Goal: Navigation & Orientation: Find specific page/section

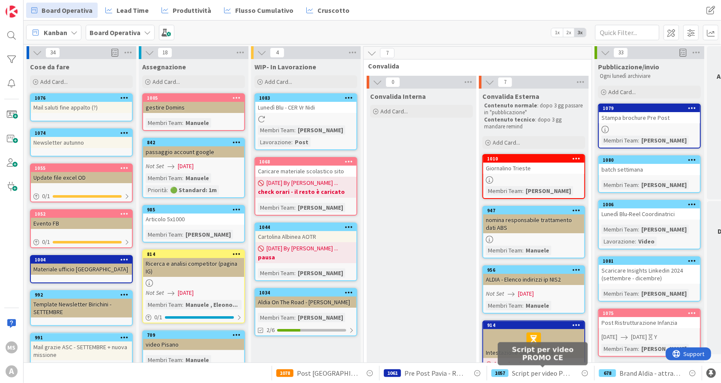
click at [553, 375] on span "Script per video PROMO CE" at bounding box center [542, 373] width 61 height 10
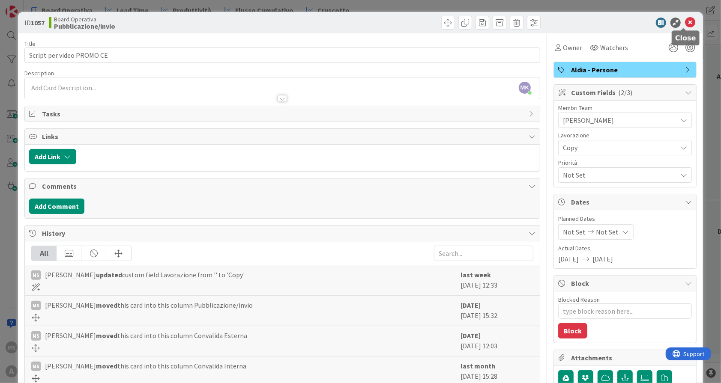
click at [685, 23] on icon at bounding box center [690, 23] width 10 height 10
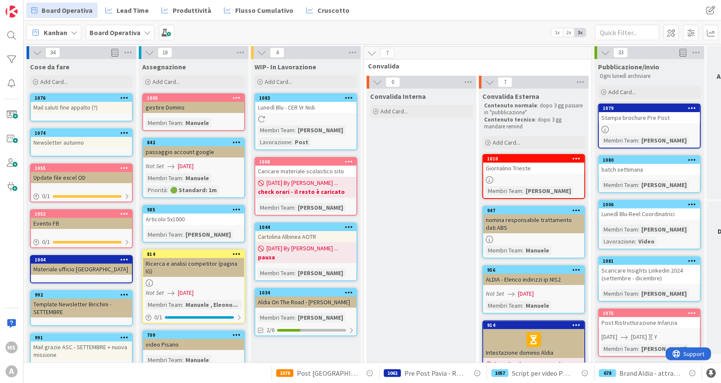
click at [631, 379] on div "678 Brand Aldia - attrattività" at bounding box center [648, 373] width 99 height 15
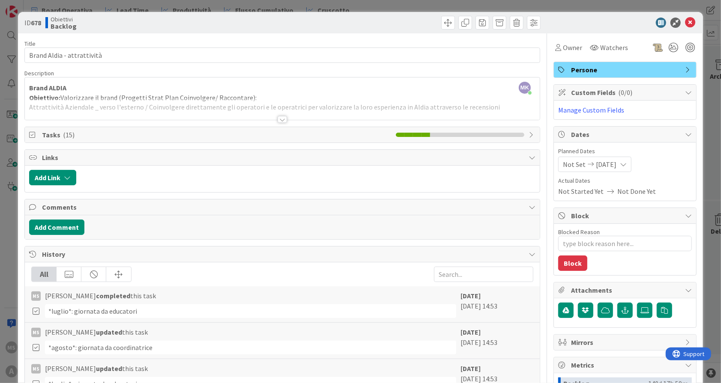
click at [280, 115] on div at bounding box center [282, 109] width 515 height 22
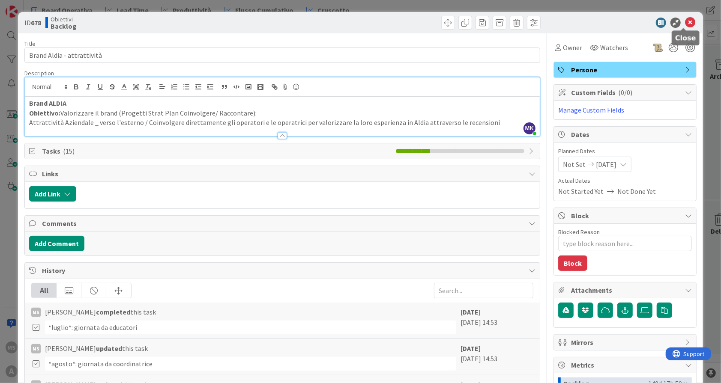
click at [685, 24] on icon at bounding box center [690, 23] width 10 height 10
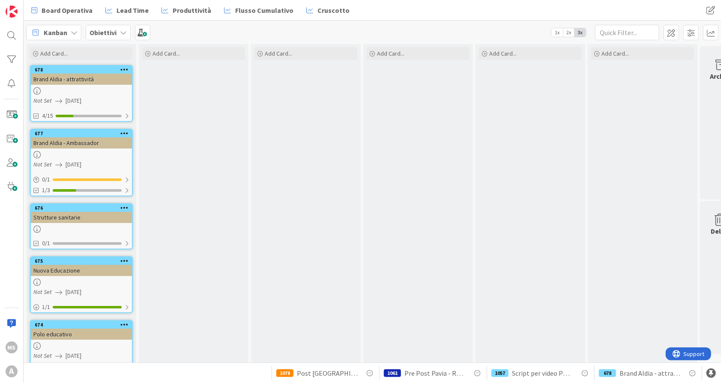
scroll to position [23, 0]
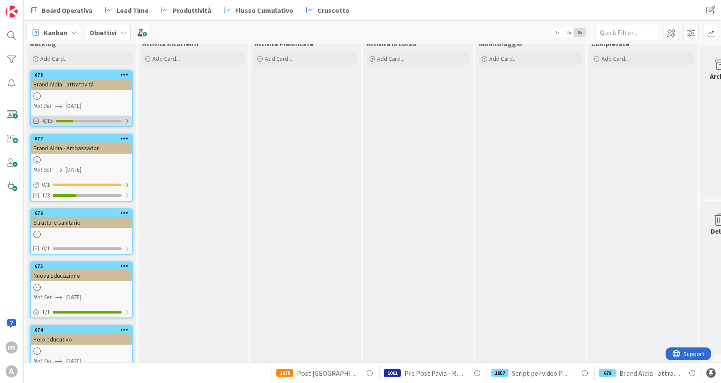
click at [112, 123] on div "4/15" at bounding box center [81, 121] width 101 height 11
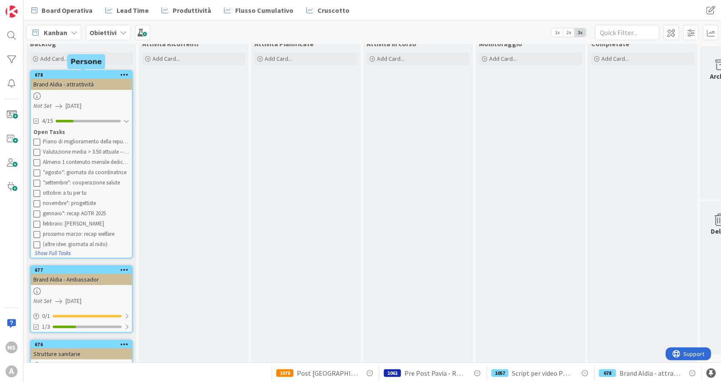
click at [79, 76] on div "678" at bounding box center [83, 75] width 97 height 6
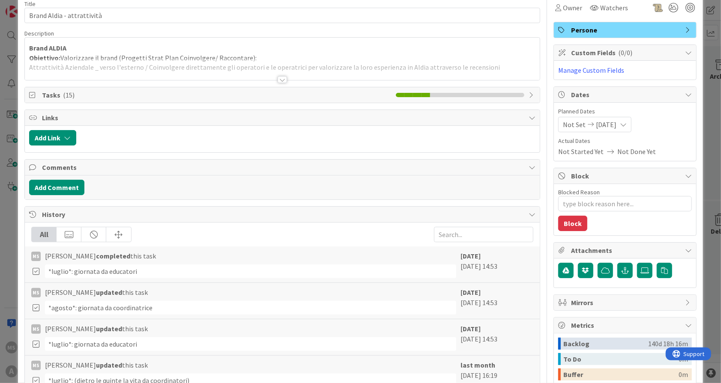
scroll to position [39, 0]
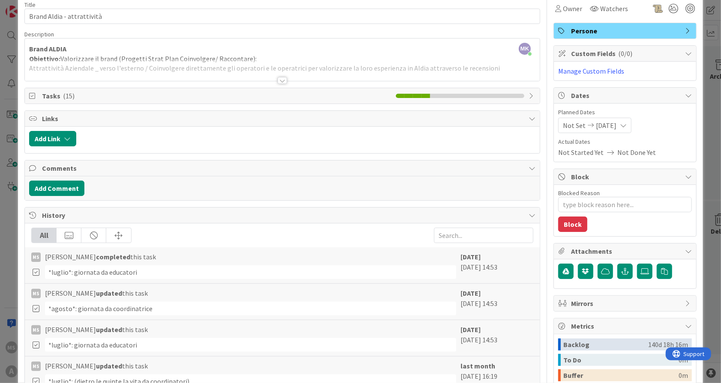
click at [94, 97] on span "Tasks ( 15 )" at bounding box center [217, 96] width 350 height 10
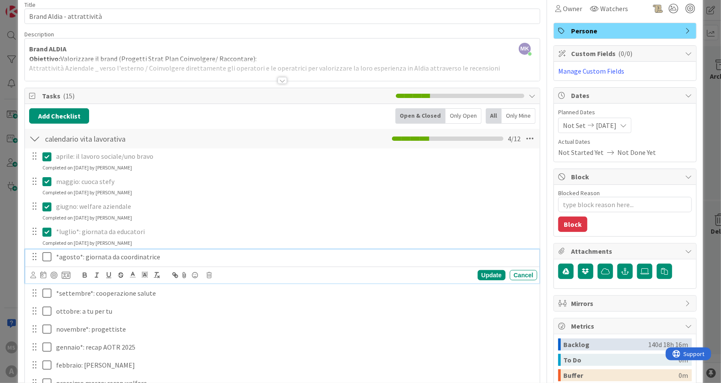
click at [49, 256] on icon at bounding box center [48, 257] width 13 height 10
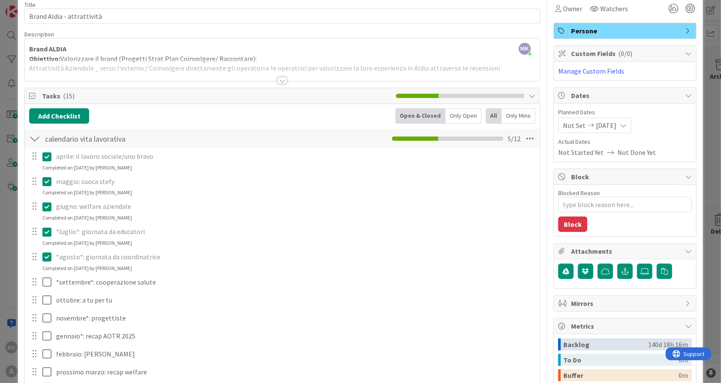
type textarea "x"
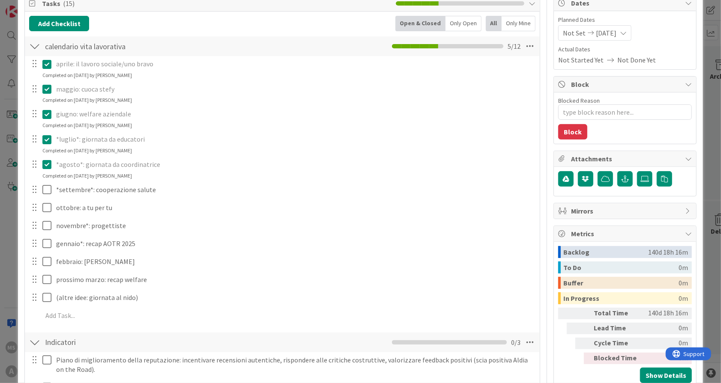
scroll to position [215, 0]
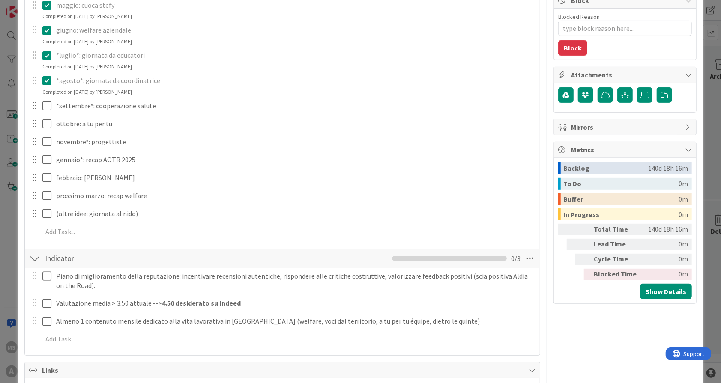
click at [285, 383] on html "MS A Board Operativa Lead Time Produttività Flusso Cumulativo Cruscotto Board O…" at bounding box center [360, 191] width 721 height 383
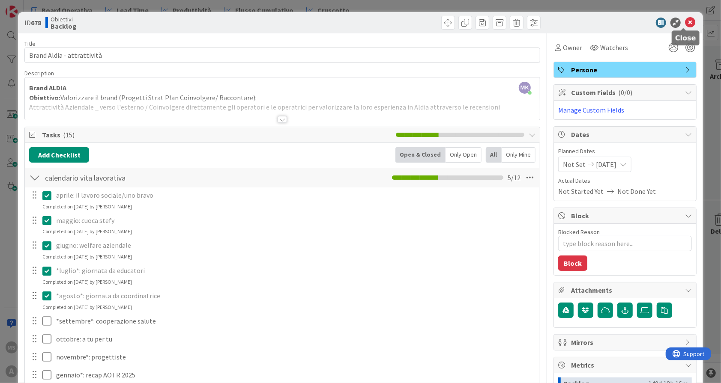
click at [685, 21] on icon at bounding box center [690, 23] width 10 height 10
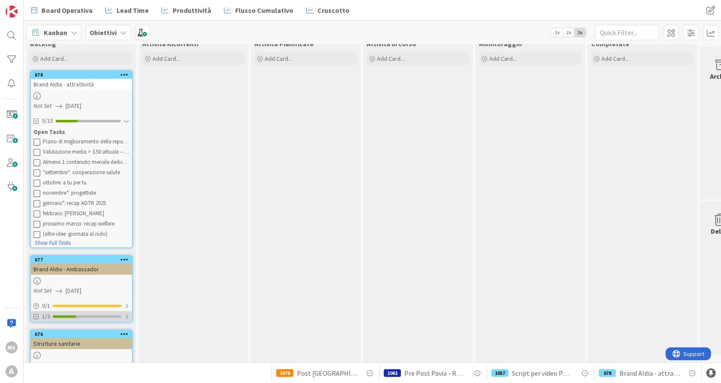
click at [113, 319] on div "1/3" at bounding box center [81, 316] width 101 height 11
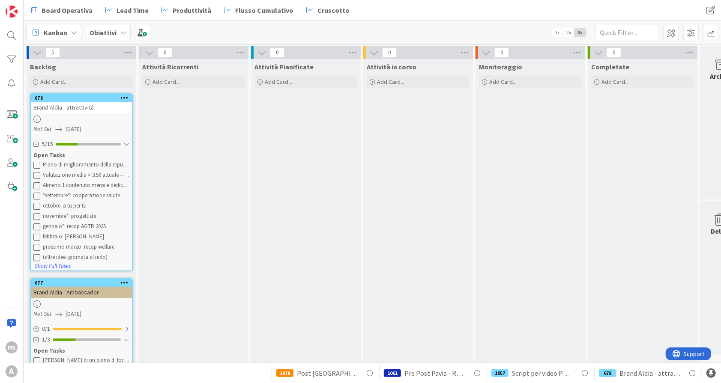
click at [118, 31] on div "Obiettivi" at bounding box center [108, 32] width 45 height 15
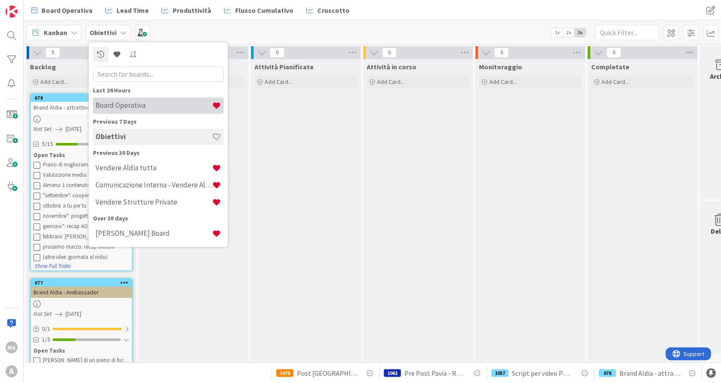
click at [139, 99] on div "Board Operativa" at bounding box center [158, 106] width 131 height 16
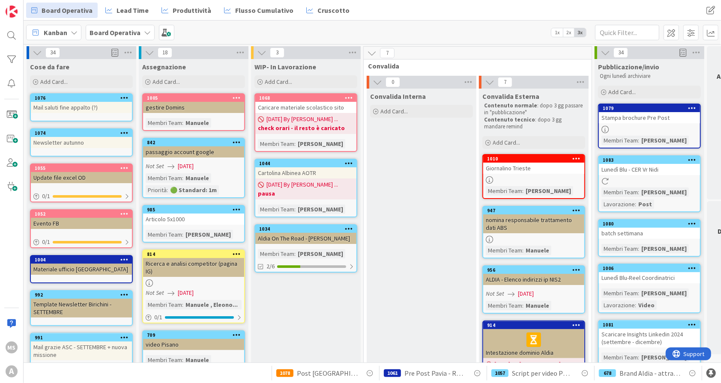
scroll to position [83, 0]
